Goal: Find specific page/section: Find specific page/section

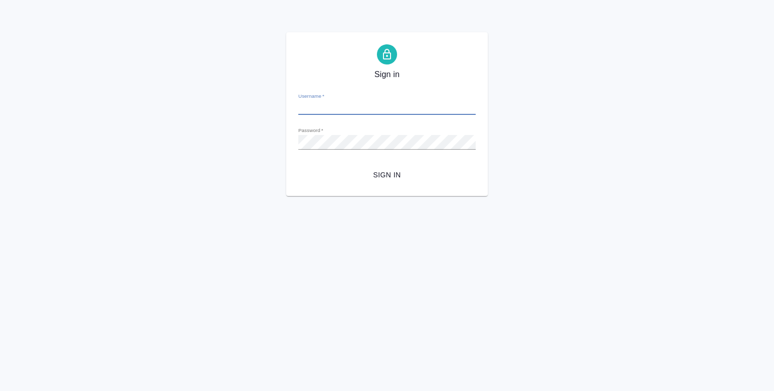
type input "[EMAIL_ADDRESS][DOMAIN_NAME]"
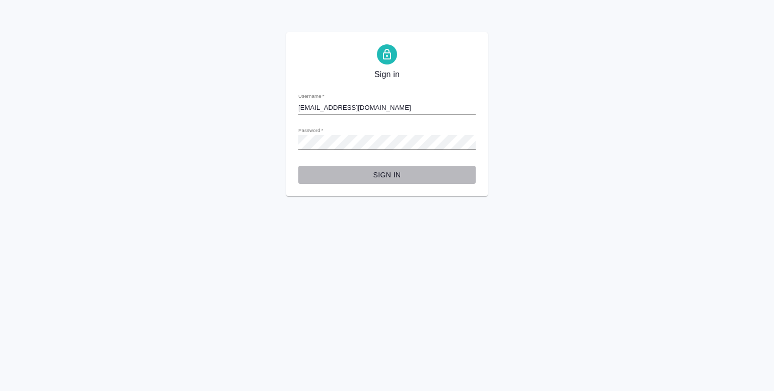
click at [389, 180] on span "Sign in" at bounding box center [387, 175] width 161 height 13
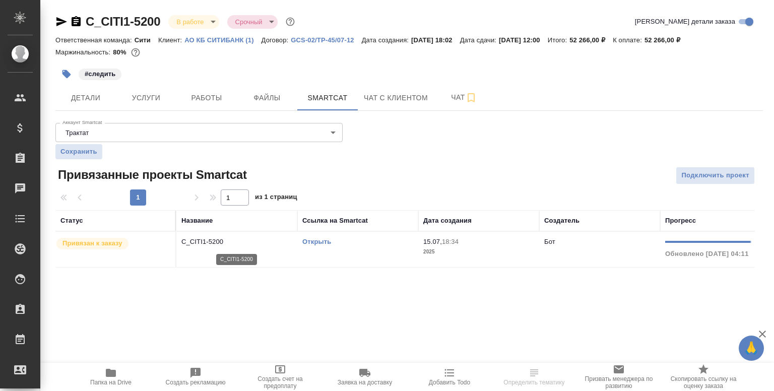
click at [232, 240] on p "C_CITI1-5200" at bounding box center [236, 242] width 111 height 10
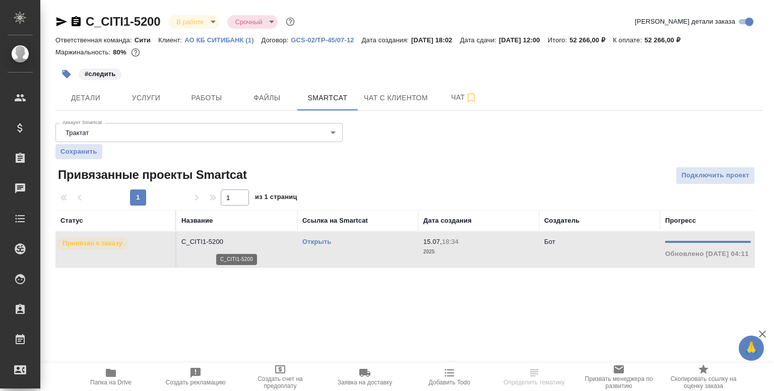
click at [232, 240] on p "C_CITI1-5200" at bounding box center [236, 242] width 111 height 10
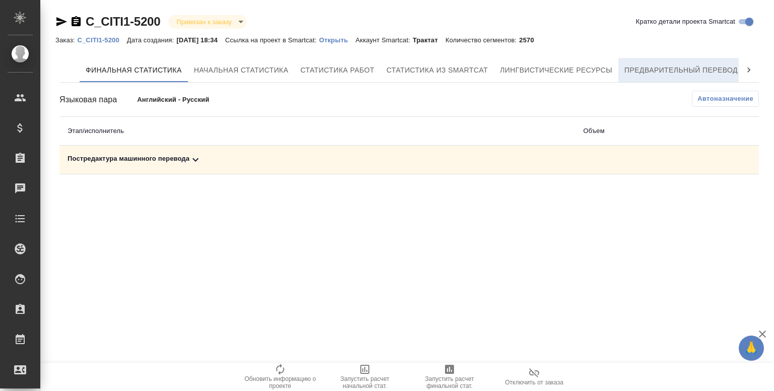
scroll to position [0, 126]
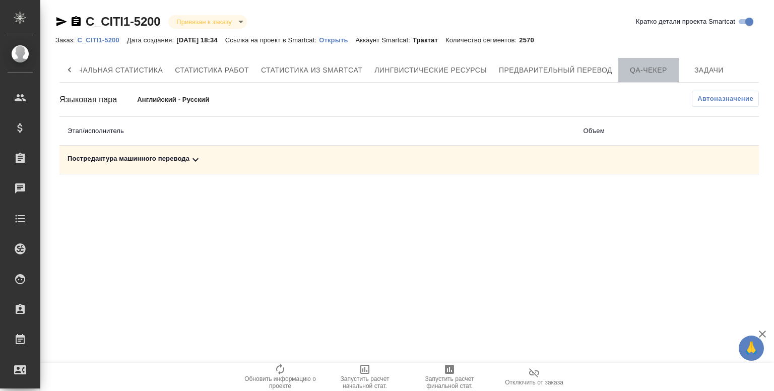
click at [661, 73] on span "QA-чекер" at bounding box center [649, 70] width 48 height 13
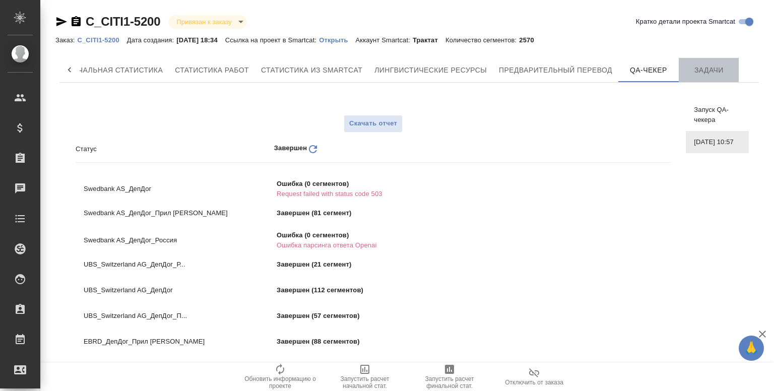
click at [705, 68] on span "Задачи" at bounding box center [709, 70] width 48 height 13
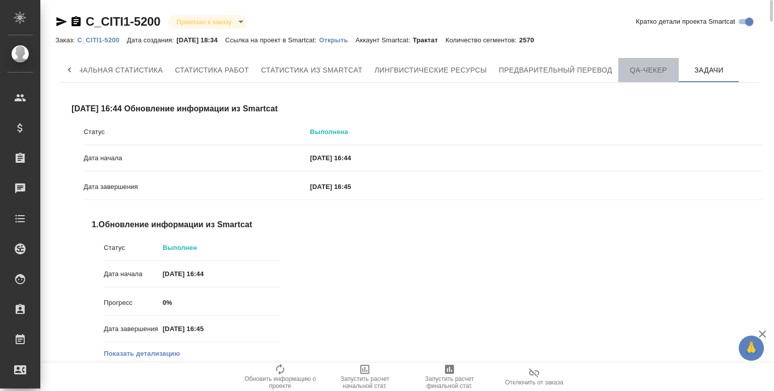
click at [640, 70] on span "QA-чекер" at bounding box center [649, 70] width 48 height 13
